Goal: Navigation & Orientation: Find specific page/section

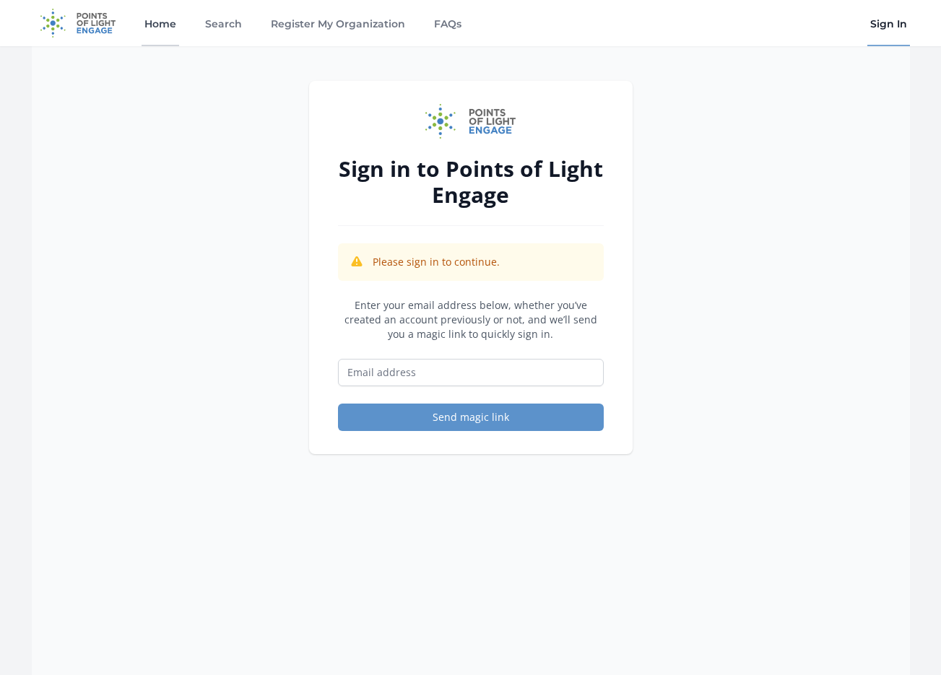
click at [164, 22] on link "Home" at bounding box center [161, 23] width 38 height 46
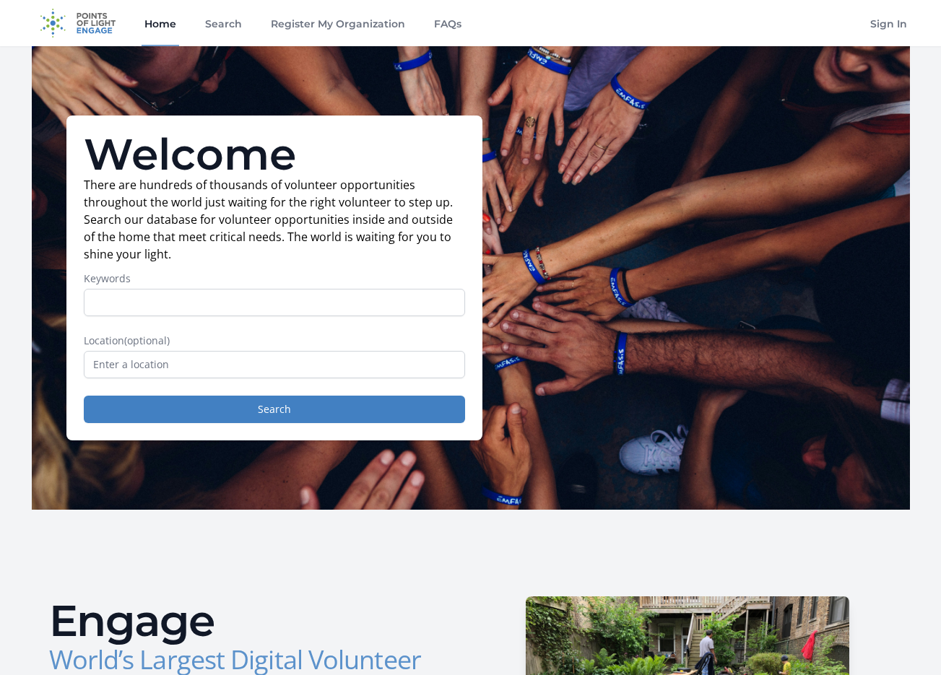
click at [220, 22] on link "Search" at bounding box center [223, 23] width 43 height 46
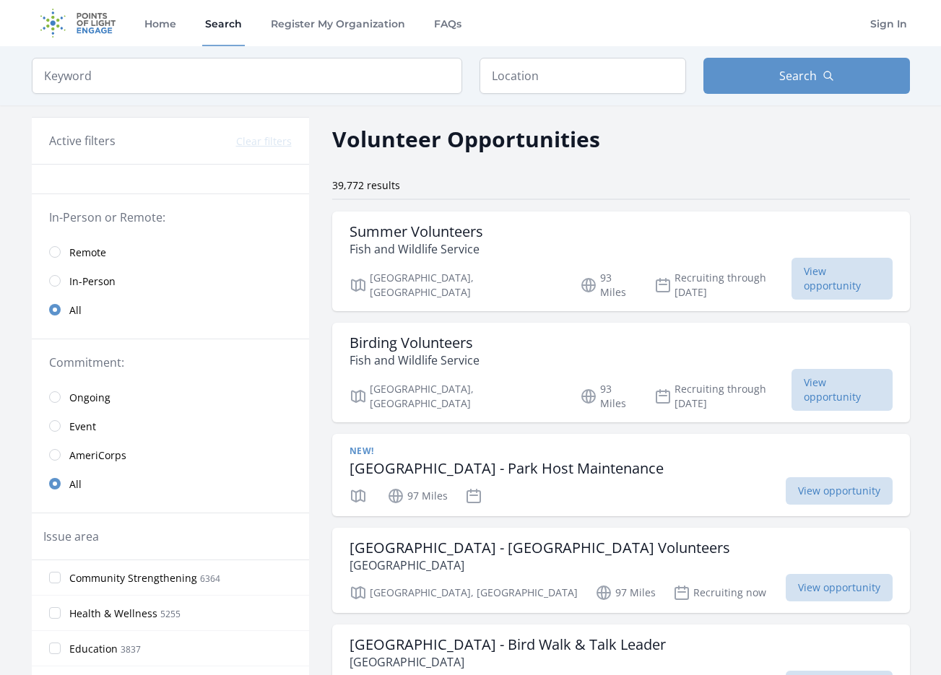
click at [608, 132] on div "Volunteer Opportunities" at bounding box center [621, 139] width 578 height 33
click at [592, 14] on div "Home Search Register My Organization FAQs Sign In" at bounding box center [471, 23] width 878 height 46
click at [149, 19] on link "Home" at bounding box center [161, 23] width 38 height 46
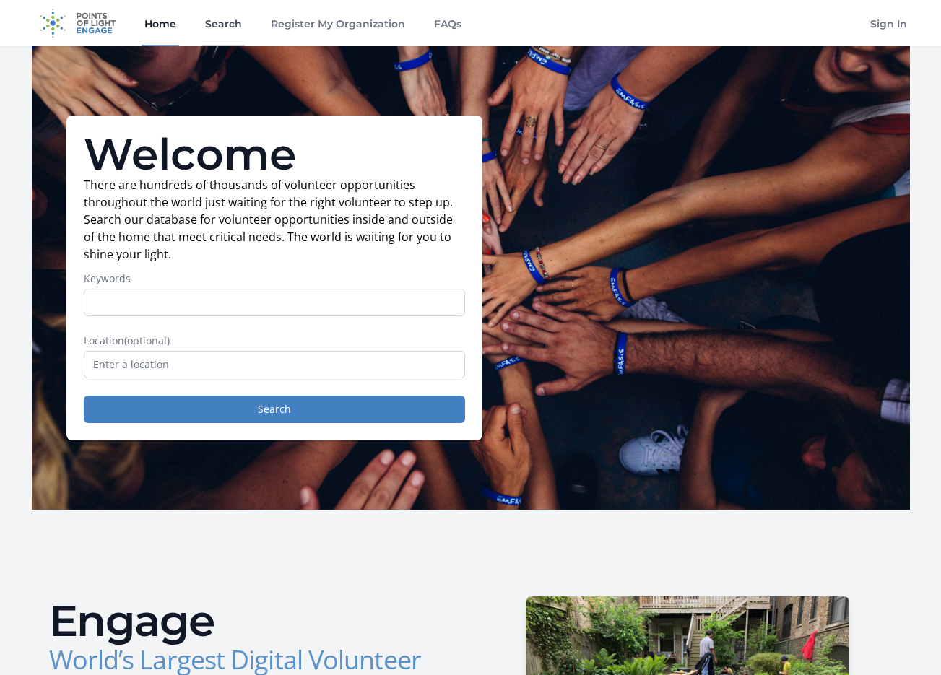
click at [228, 20] on link "Search" at bounding box center [223, 23] width 43 height 46
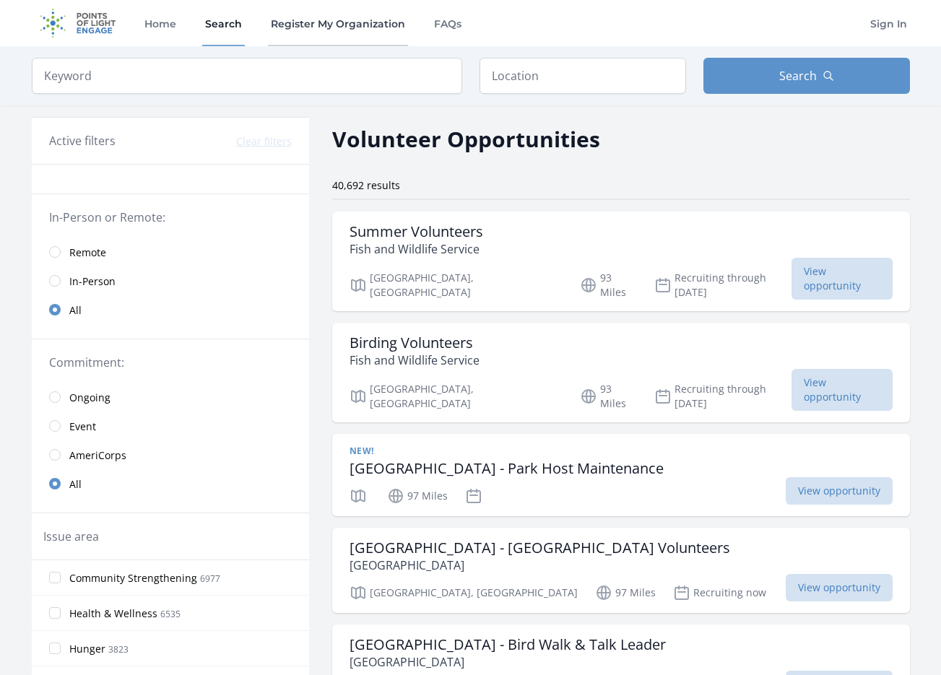
click at [321, 20] on link "Register My Organization" at bounding box center [338, 23] width 140 height 46
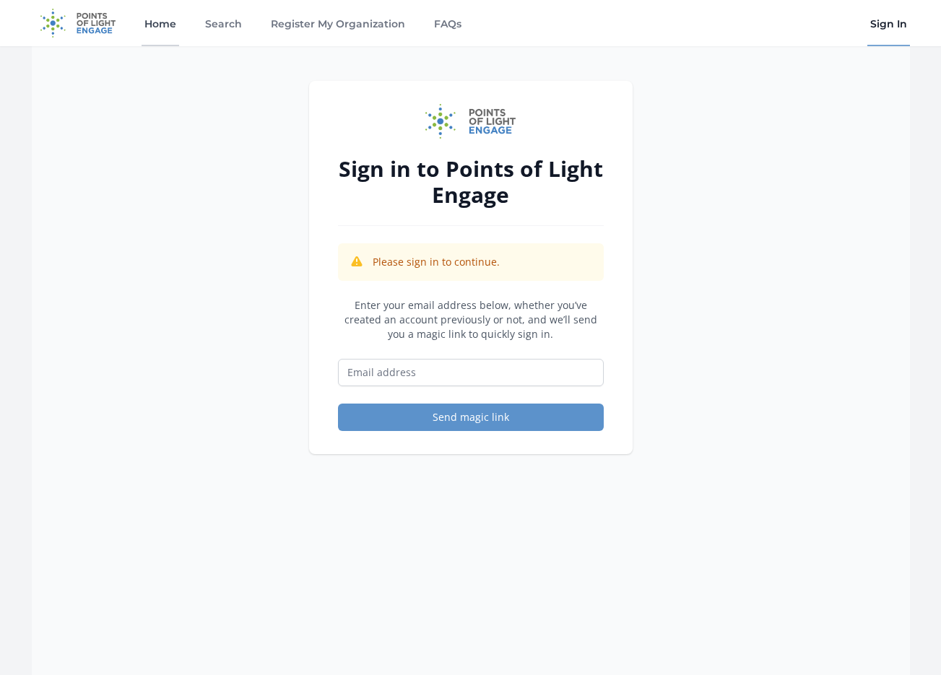
click at [150, 22] on link "Home" at bounding box center [161, 23] width 38 height 46
